Goal: Task Accomplishment & Management: Manage account settings

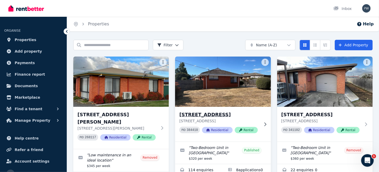
click at [228, 93] on img at bounding box center [223, 81] width 101 height 53
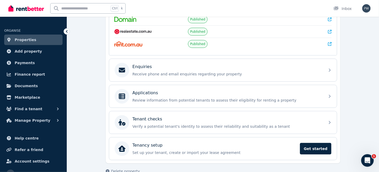
scroll to position [136, 0]
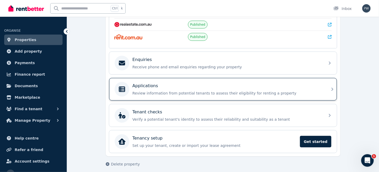
click at [147, 85] on p "Applications" at bounding box center [145, 86] width 26 height 6
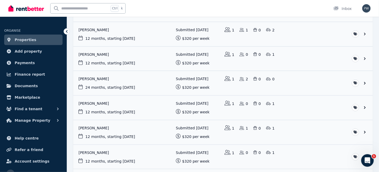
scroll to position [94, 0]
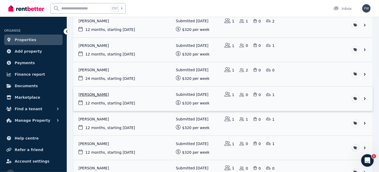
click at [92, 95] on link "View application: Patricia Hodgson" at bounding box center [222, 99] width 299 height 24
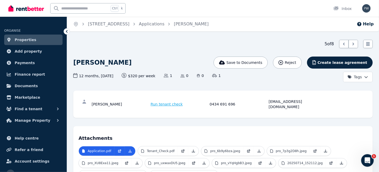
click at [66, 30] on icon at bounding box center [66, 31] width 5 height 5
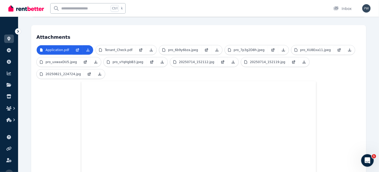
scroll to position [105, 0]
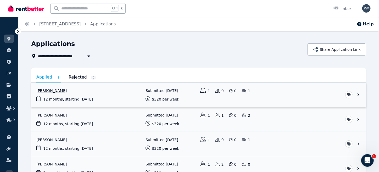
click at [49, 91] on link "View application: Murray Barrett" at bounding box center [198, 95] width 335 height 24
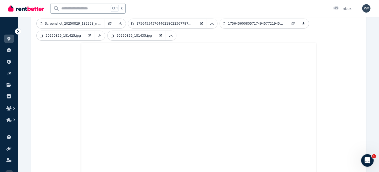
scroll to position [150, 0]
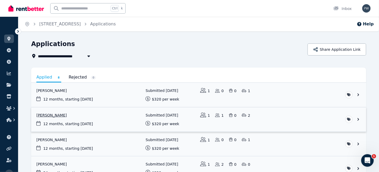
click at [48, 119] on link "View application: Jack Robertson" at bounding box center [198, 119] width 335 height 24
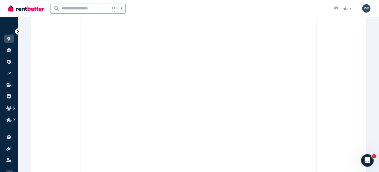
scroll to position [384, 0]
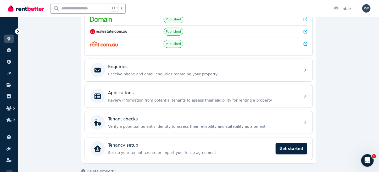
scroll to position [138, 0]
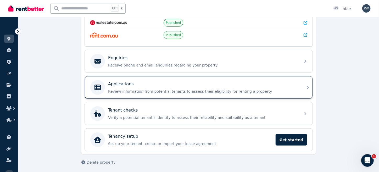
click at [115, 83] on p "Applications" at bounding box center [121, 84] width 26 height 6
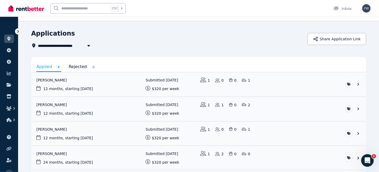
scroll to position [14, 0]
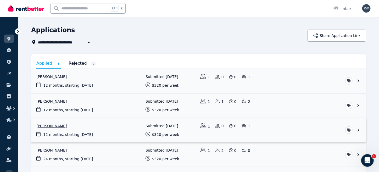
click at [53, 126] on link "View application: Bundu Henry Chukwuedo" at bounding box center [198, 130] width 335 height 24
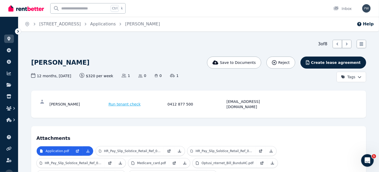
click at [18, 31] on icon at bounding box center [17, 31] width 5 height 5
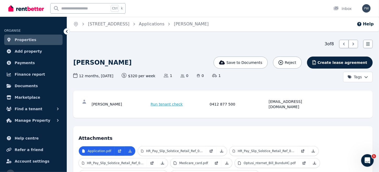
click at [66, 31] on icon at bounding box center [66, 31] width 5 height 5
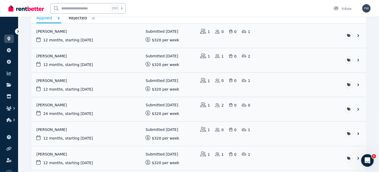
scroll to position [94, 0]
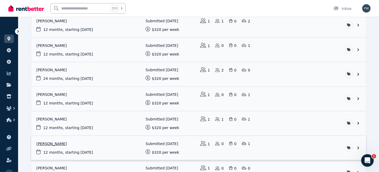
click at [59, 147] on link "View application: Matthew Lund" at bounding box center [198, 148] width 335 height 24
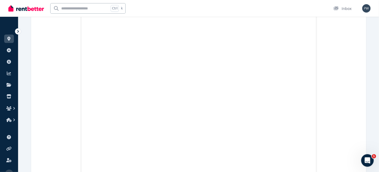
scroll to position [207, 0]
click at [379, 12] on div "Open main menu Ctrl k Inbox Open user menu" at bounding box center [189, 8] width 379 height 17
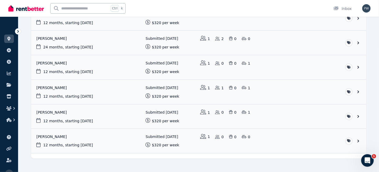
scroll to position [133, 0]
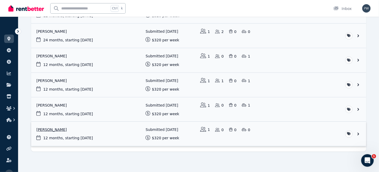
click at [64, 133] on link "View application: Sumitra Silpakar" at bounding box center [198, 134] width 335 height 24
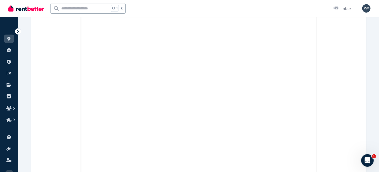
scroll to position [2541, 0]
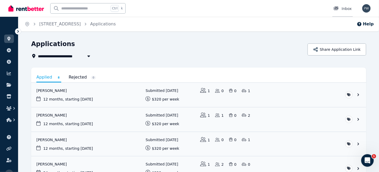
click at [346, 8] on div "Inbox" at bounding box center [342, 8] width 18 height 5
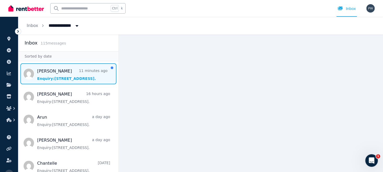
click at [53, 77] on span "Message list" at bounding box center [68, 73] width 100 height 21
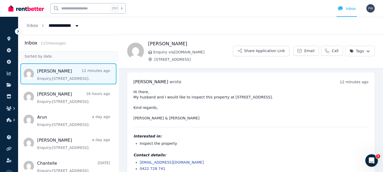
scroll to position [9, 0]
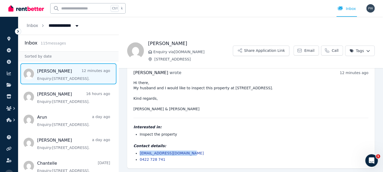
drag, startPoint x: 139, startPoint y: 152, endPoint x: 197, endPoint y: 151, distance: 58.4
click at [197, 151] on ul "[EMAIL_ADDRESS][DOMAIN_NAME] 0422 728 741" at bounding box center [250, 156] width 235 height 12
copy link "[EMAIL_ADDRESS][DOMAIN_NAME]"
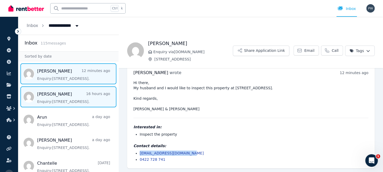
click at [45, 98] on span "Message list" at bounding box center [68, 96] width 100 height 21
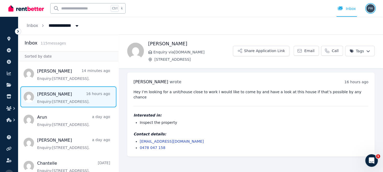
click at [371, 8] on img "button" at bounding box center [370, 8] width 8 height 8
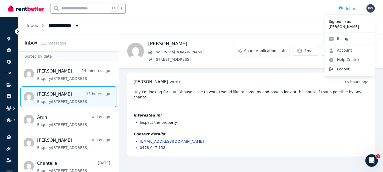
click at [340, 69] on span "Logout" at bounding box center [350, 68] width 50 height 9
